Goal: Task Accomplishment & Management: Complete application form

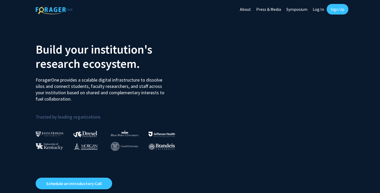
click at [338, 8] on link "Sign Up" at bounding box center [338, 9] width 22 height 11
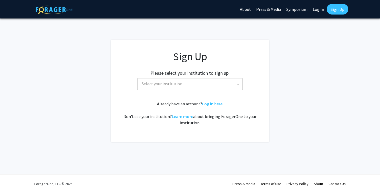
click at [236, 83] on span at bounding box center [238, 84] width 5 height 12
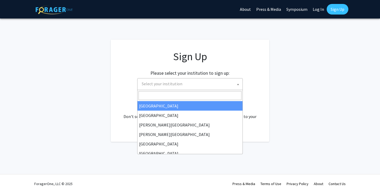
click at [170, 85] on span "Select your institution" at bounding box center [162, 83] width 41 height 5
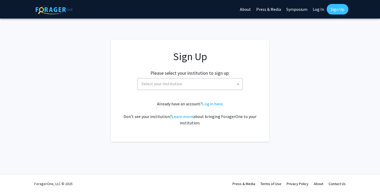
click at [164, 84] on span "Select your institution" at bounding box center [162, 83] width 41 height 5
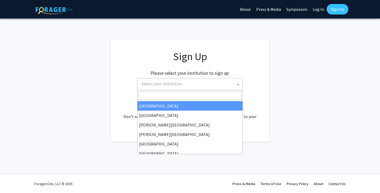
select select "34"
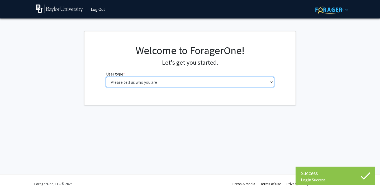
click at [185, 84] on select "Please tell us who you are Undergraduate Student Master's Student Doctoral Cand…" at bounding box center [190, 82] width 168 height 10
select select "1: undergrad"
click at [106, 77] on select "Please tell us who you are Undergraduate Student Master's Student Doctoral Cand…" at bounding box center [190, 82] width 168 height 10
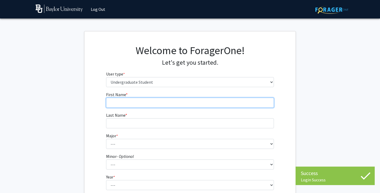
click at [221, 104] on input "First Name * required" at bounding box center [190, 103] width 168 height 10
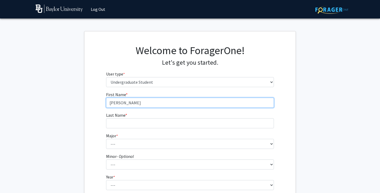
type input "Jasmine"
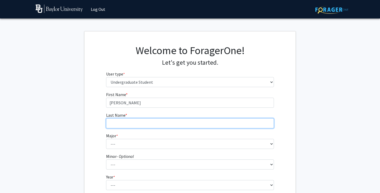
click at [150, 123] on input "Last Name * required" at bounding box center [190, 123] width 168 height 10
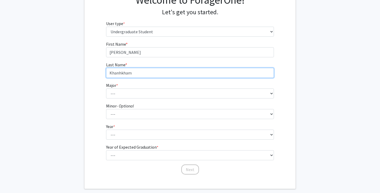
scroll to position [56, 0]
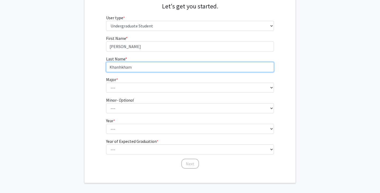
type input "Khanhkham"
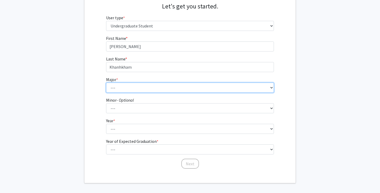
click at [126, 86] on select "--- Accounting American Studies Anthropology Apparel Design & Product Developme…" at bounding box center [190, 88] width 168 height 10
select select "16: 2681"
click at [106, 83] on select "--- Accounting American Studies Anthropology Apparel Design & Product Developme…" at bounding box center [190, 88] width 168 height 10
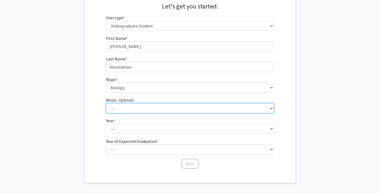
click at [130, 108] on select "--- Advertising American Sign Language American Studies Anthropology Apparel Me…" at bounding box center [190, 108] width 168 height 10
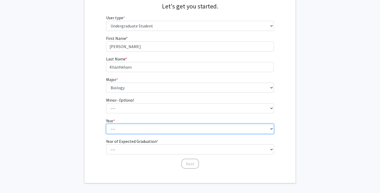
click at [122, 127] on select "--- First-year Sophomore Junior Senior Postbaccalaureate Certificate" at bounding box center [190, 129] width 168 height 10
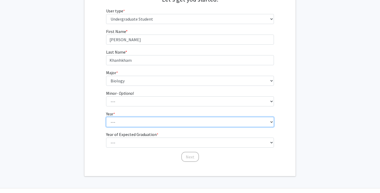
scroll to position [64, 0]
click at [121, 120] on select "--- First-year Sophomore Junior Senior Postbaccalaureate Certificate" at bounding box center [190, 121] width 168 height 10
select select "1: first-year"
click at [106, 116] on select "--- First-year Sophomore Junior Senior Postbaccalaureate Certificate" at bounding box center [190, 121] width 168 height 10
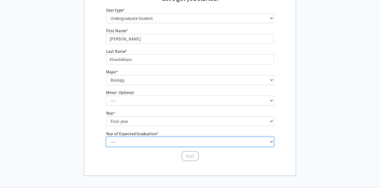
click at [128, 141] on select "--- 2025 2026 2027 2028 2029 2030 2031 2032 2033 2034" at bounding box center [190, 142] width 168 height 10
select select "5: 2029"
click at [106, 137] on select "--- 2025 2026 2027 2028 2029 2030 2031 2032 2033 2034" at bounding box center [190, 142] width 168 height 10
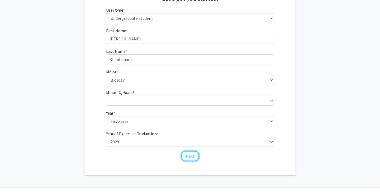
click at [189, 156] on button "Next" at bounding box center [191, 156] width 18 height 10
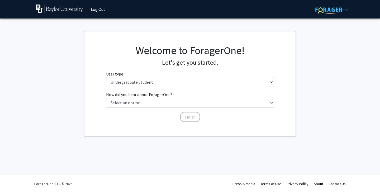
scroll to position [0, 0]
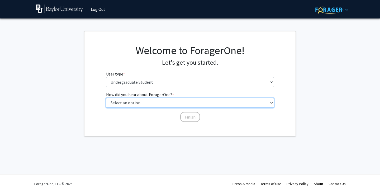
click at [135, 106] on select "Select an option Peer/student recommendation Faculty/staff recommendation Unive…" at bounding box center [190, 103] width 168 height 10
select select "1: peer_recommendation"
click at [106, 98] on select "Select an option Peer/student recommendation Faculty/staff recommendation Unive…" at bounding box center [190, 103] width 168 height 10
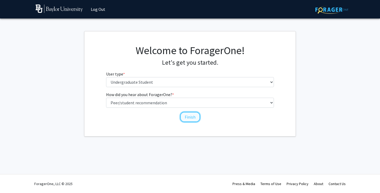
click at [182, 115] on button "Finish" at bounding box center [190, 117] width 20 height 10
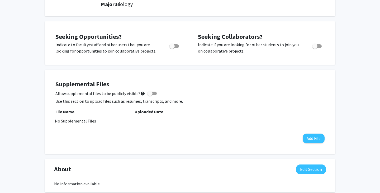
scroll to position [79, 0]
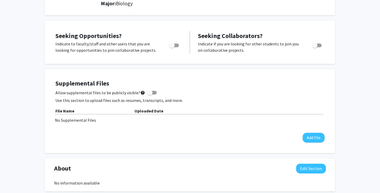
click at [175, 44] on span "Toggle" at bounding box center [172, 45] width 5 height 5
click at [172, 47] on input "Are you actively seeking opportunities?" at bounding box center [172, 47] width 0 height 0
checkbox input "true"
click at [212, 63] on div "Seeking Opportunities? Indicate to faculty/staff and other users that you are l…" at bounding box center [190, 42] width 291 height 43
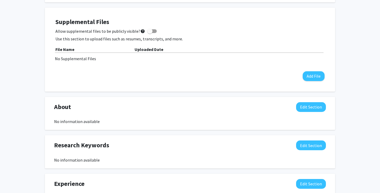
scroll to position [0, 0]
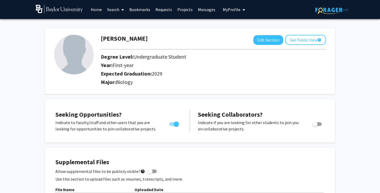
click at [115, 10] on link "Search" at bounding box center [116, 9] width 22 height 18
click at [120, 24] on span "Faculty/Staff" at bounding box center [124, 24] width 39 height 11
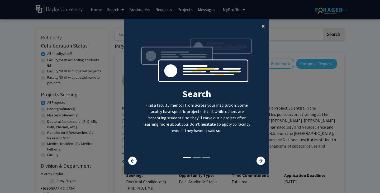
click at [263, 27] on span "×" at bounding box center [263, 26] width 3 height 8
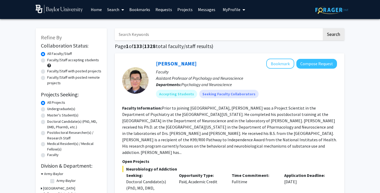
click at [159, 36] on input "Search Keywords" at bounding box center [218, 34] width 207 height 12
click at [323, 28] on button "Search" at bounding box center [334, 34] width 22 height 12
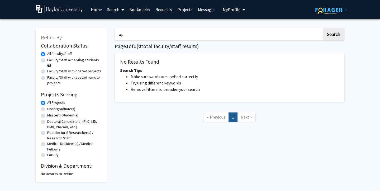
type input "o"
click at [323, 28] on button "Search" at bounding box center [334, 34] width 22 height 12
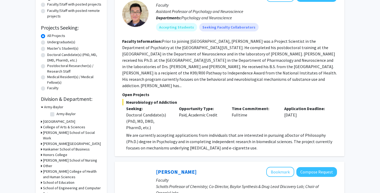
scroll to position [68, 0]
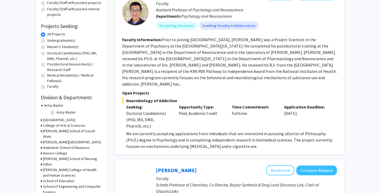
click at [65, 124] on h3 "College of Arts & Sciences" at bounding box center [64, 126] width 42 height 6
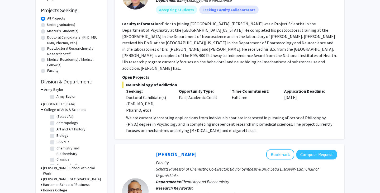
scroll to position [88, 0]
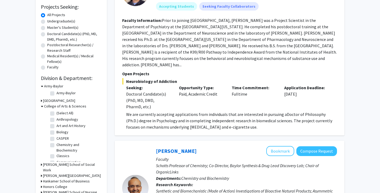
click at [57, 134] on label "Biology" at bounding box center [63, 132] width 12 height 6
click at [57, 133] on input "Biology" at bounding box center [58, 130] width 3 height 3
checkbox input "true"
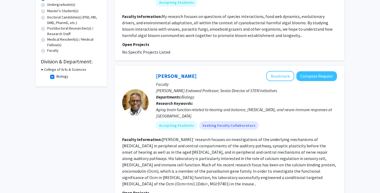
scroll to position [79, 0]
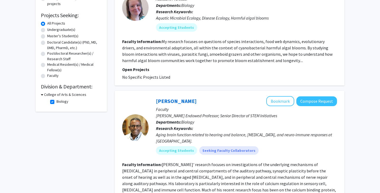
click at [57, 102] on label "Biology" at bounding box center [63, 102] width 12 height 6
click at [57, 102] on input "Biology" at bounding box center [58, 100] width 3 height 3
checkbox input "false"
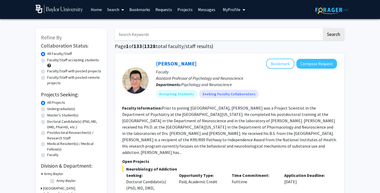
click at [53, 109] on label "Undergraduate(s)" at bounding box center [61, 109] width 28 height 6
click at [51, 109] on input "Undergraduate(s)" at bounding box center [48, 107] width 3 height 3
radio input "true"
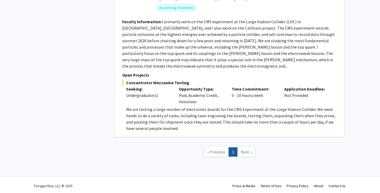
scroll to position [295, 0]
